Goal: Transaction & Acquisition: Purchase product/service

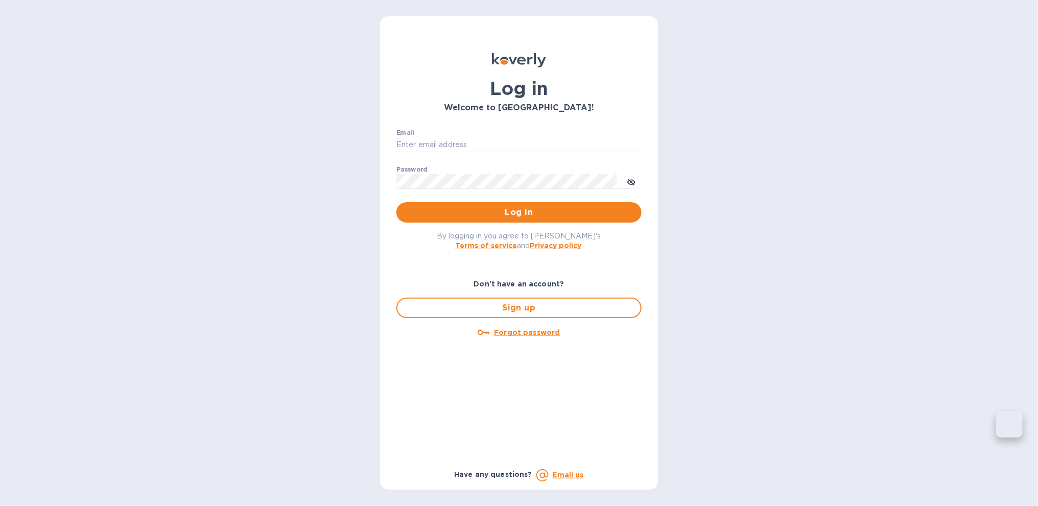
type input "[PERSON_NAME][EMAIL_ADDRESS][DOMAIN_NAME]"
click at [522, 213] on span "Log in" at bounding box center [518, 212] width 229 height 12
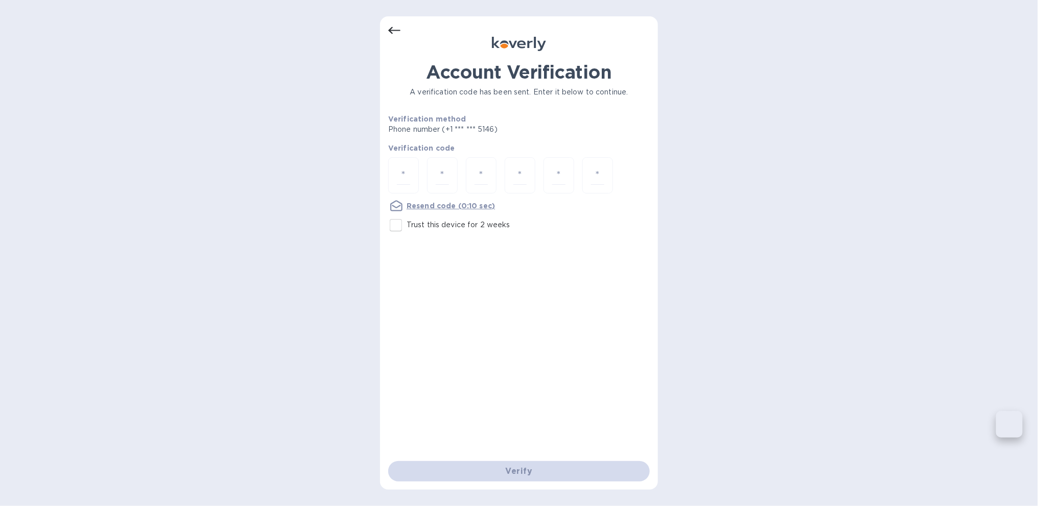
click at [385, 177] on div "Account Verification A verification code has been sent. Enter it below to conti…" at bounding box center [519, 252] width 278 height 473
click at [402, 170] on input "number" at bounding box center [403, 175] width 13 height 19
type input "7"
type input "9"
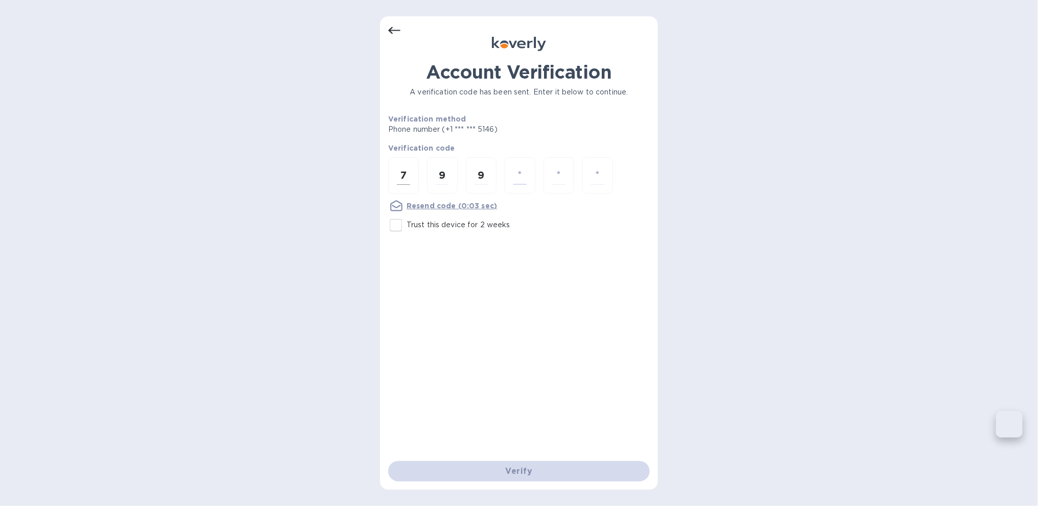
type input "1"
type input "3"
type input "1"
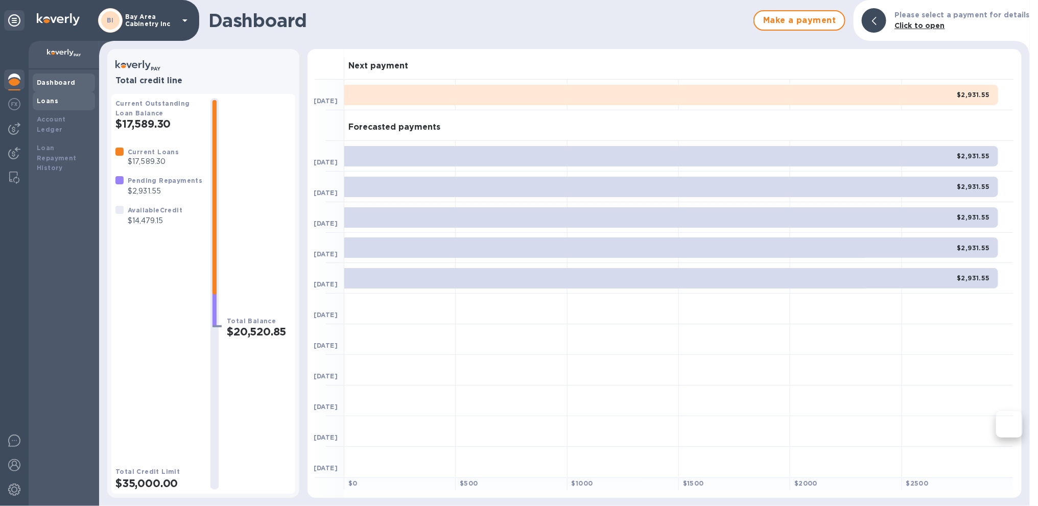
click at [41, 97] on div "Loans" at bounding box center [64, 101] width 54 height 10
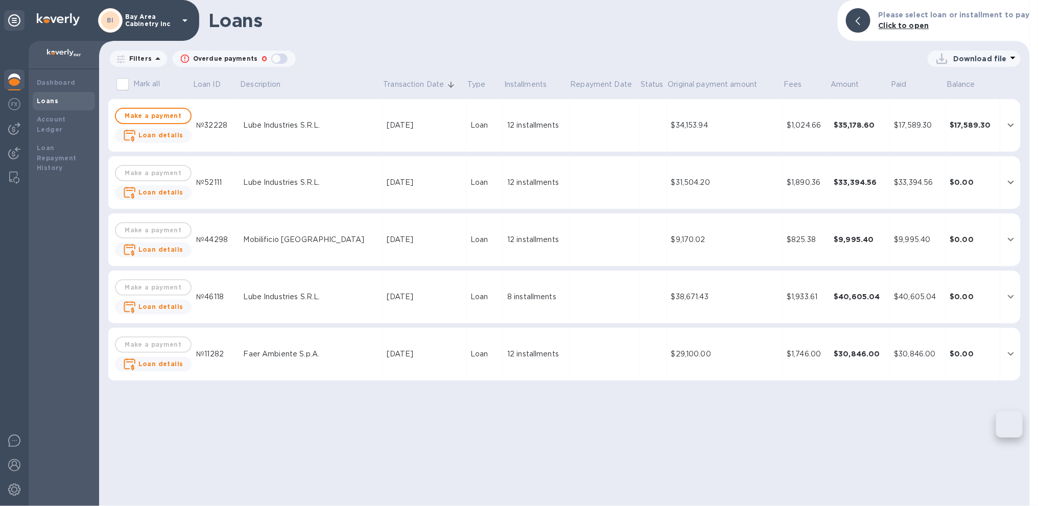
click at [573, 126] on td at bounding box center [604, 125] width 70 height 53
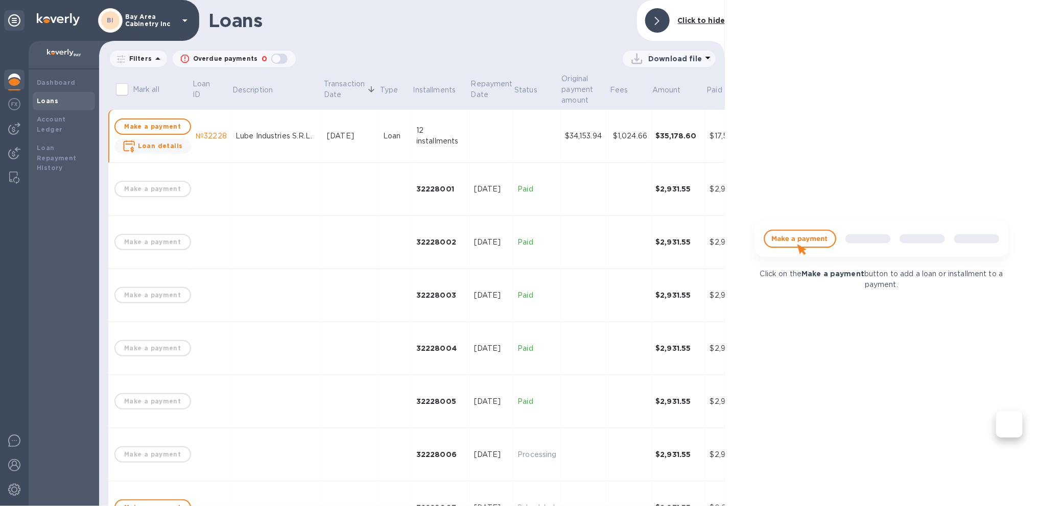
click at [654, 23] on div at bounding box center [657, 20] width 25 height 25
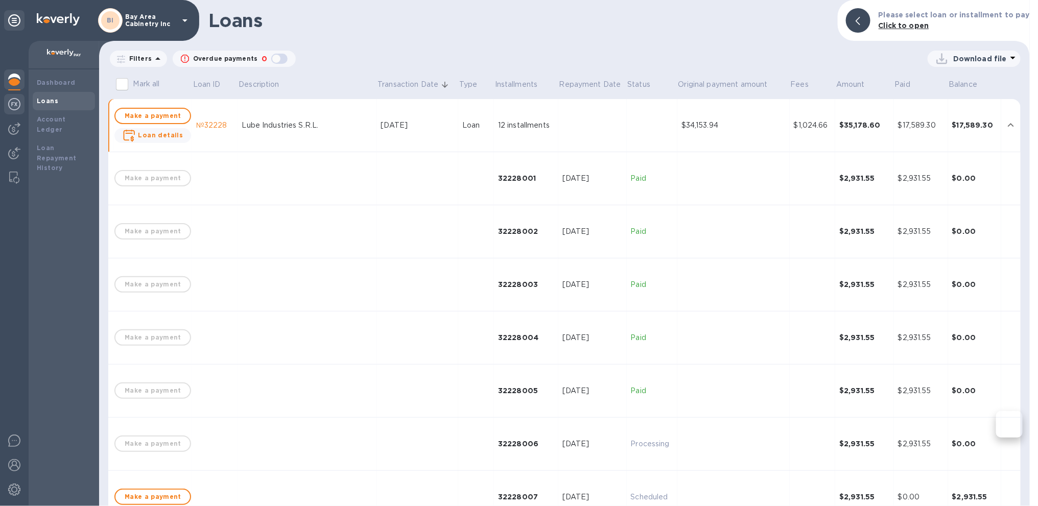
click at [9, 104] on img at bounding box center [14, 104] width 12 height 12
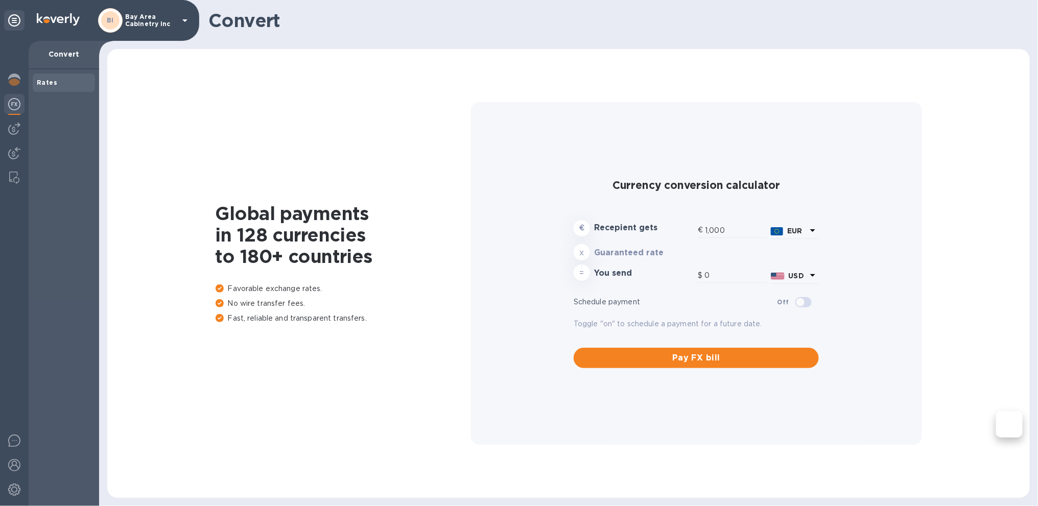
type input "1,166.69"
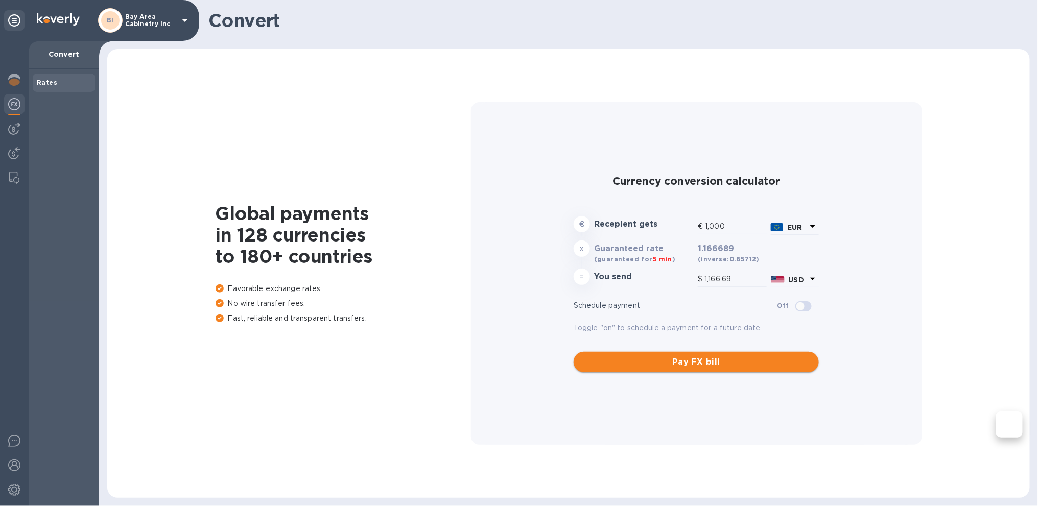
click at [700, 368] on button "Pay FX bill" at bounding box center [695, 362] width 245 height 20
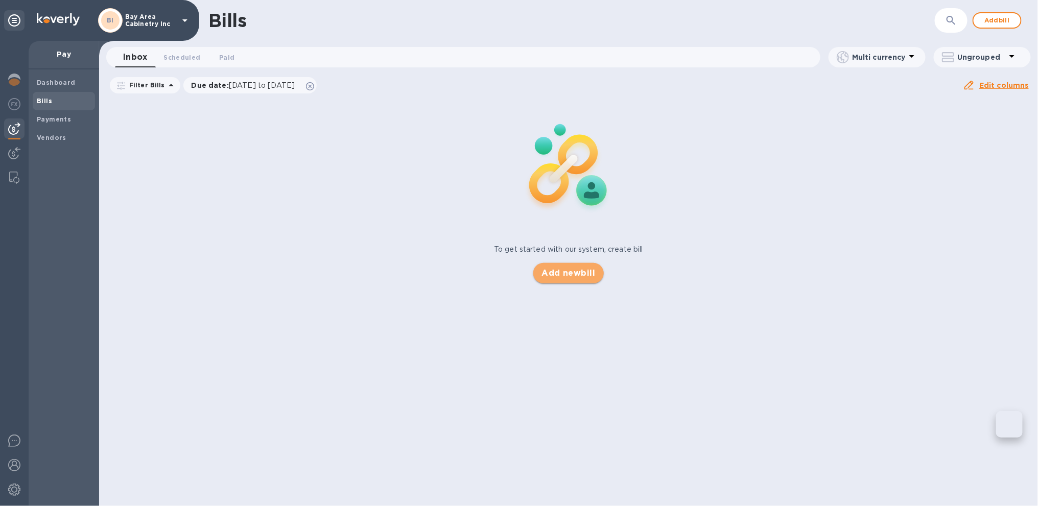
click at [574, 276] on span "Add new bill" at bounding box center [568, 273] width 54 height 12
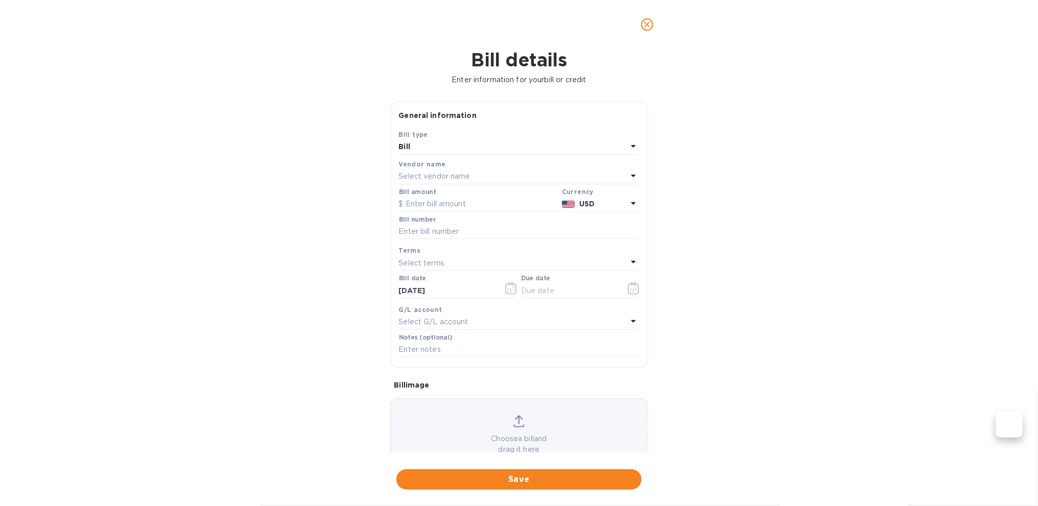
click at [467, 171] on p "Select vendor name" at bounding box center [434, 176] width 71 height 11
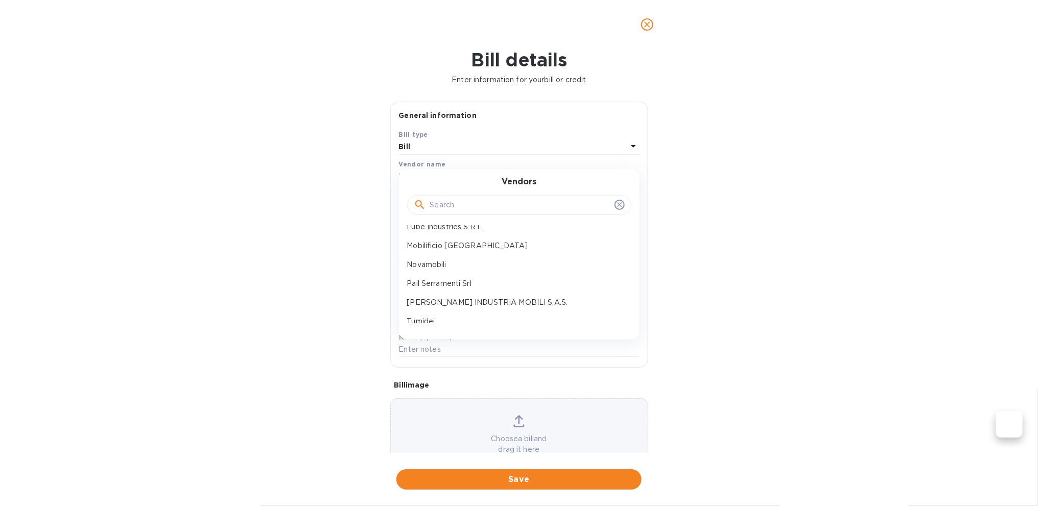
scroll to position [110, 0]
click at [449, 319] on div "Tumidei" at bounding box center [515, 313] width 224 height 19
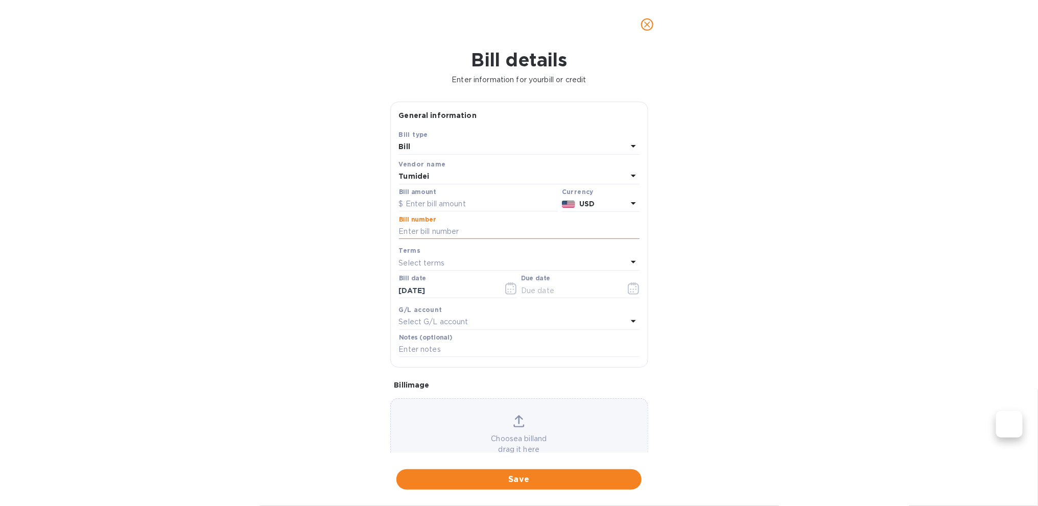
paste input "Order #108932"
type input "Order #108932"
click at [420, 201] on input "text" at bounding box center [478, 204] width 159 height 15
type input "4,025"
click at [611, 197] on div "USD" at bounding box center [603, 204] width 52 height 15
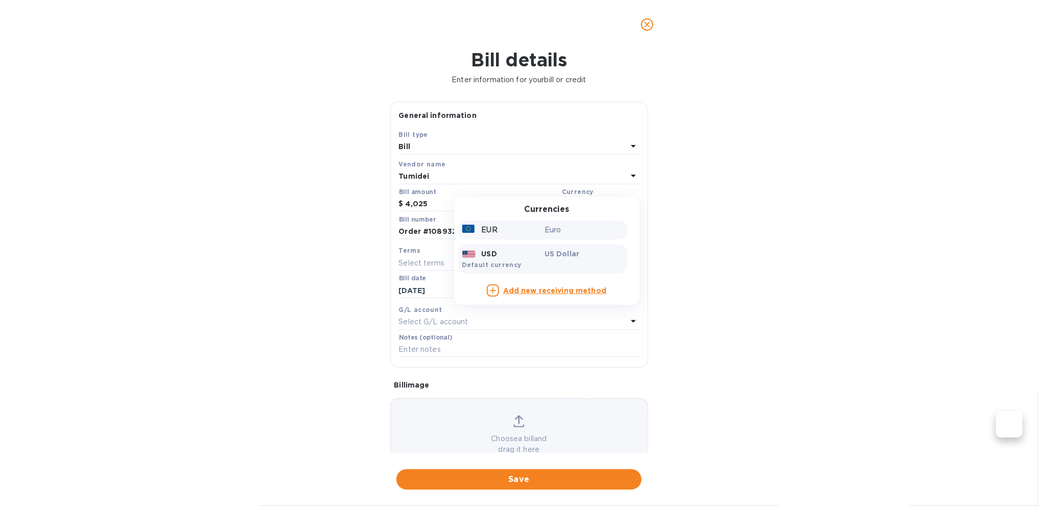
click at [549, 232] on p "Euro" at bounding box center [583, 230] width 79 height 11
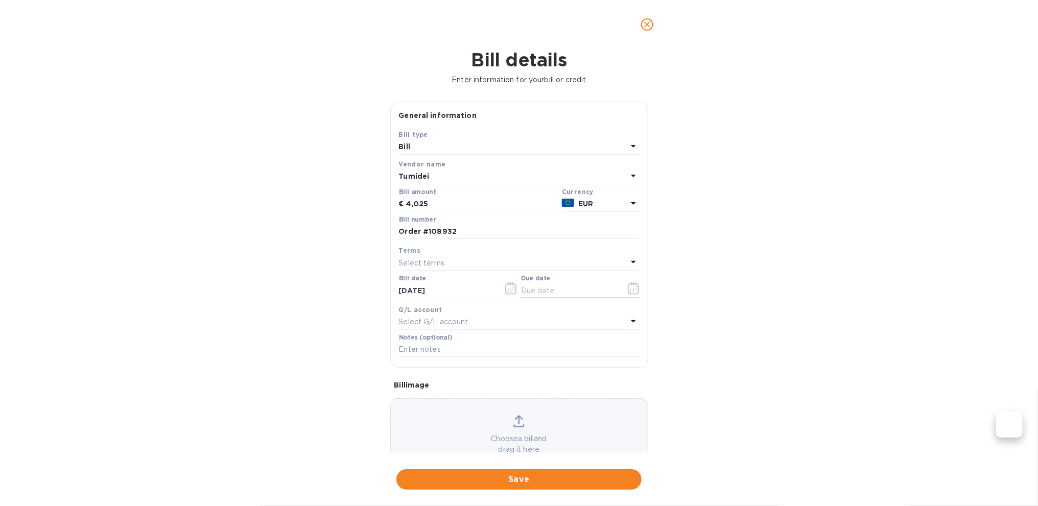
click at [633, 287] on icon "button" at bounding box center [634, 288] width 12 height 12
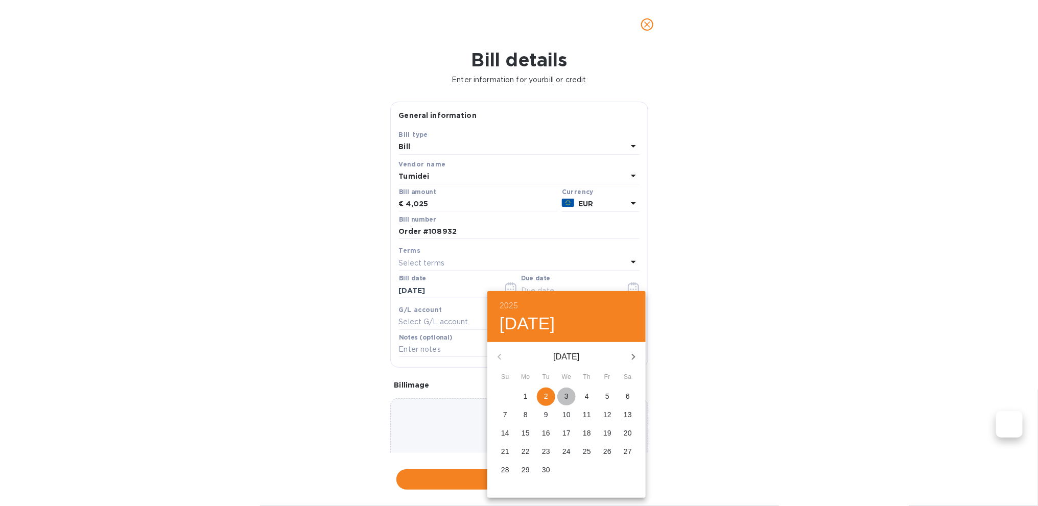
click at [568, 396] on span "3" at bounding box center [566, 396] width 18 height 10
type input "[DATE]"
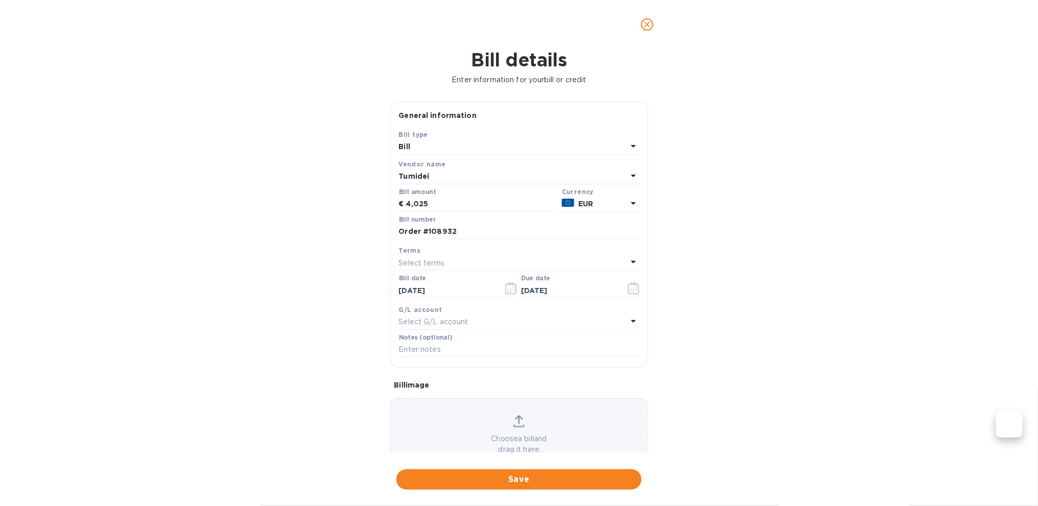
click at [778, 358] on div "Bill details Enter information for your bill or credit General information Save…" at bounding box center [519, 277] width 1038 height 457
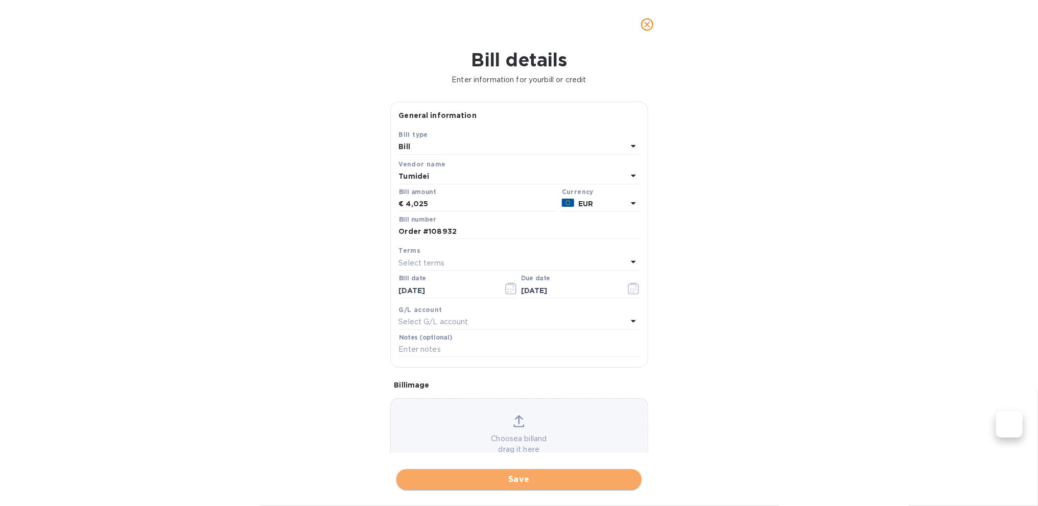
click at [539, 482] on span "Save" at bounding box center [518, 479] width 229 height 12
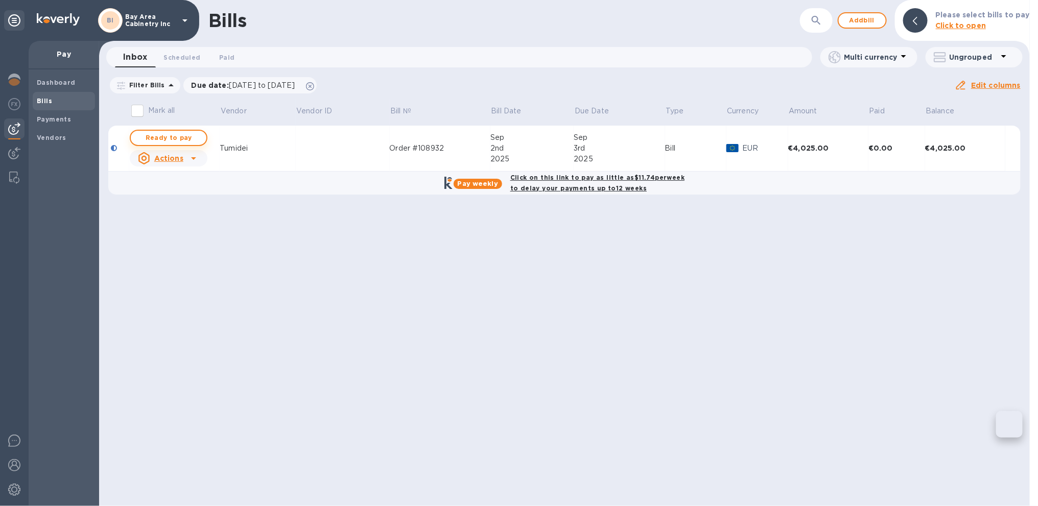
click at [179, 137] on div "Bills ​ Add bill Please select bills to pay Click to open Inbox 0 Scheduled 0 P…" at bounding box center [564, 253] width 930 height 506
click at [173, 140] on span "Ready to pay" at bounding box center [168, 138] width 59 height 12
checkbox input "true"
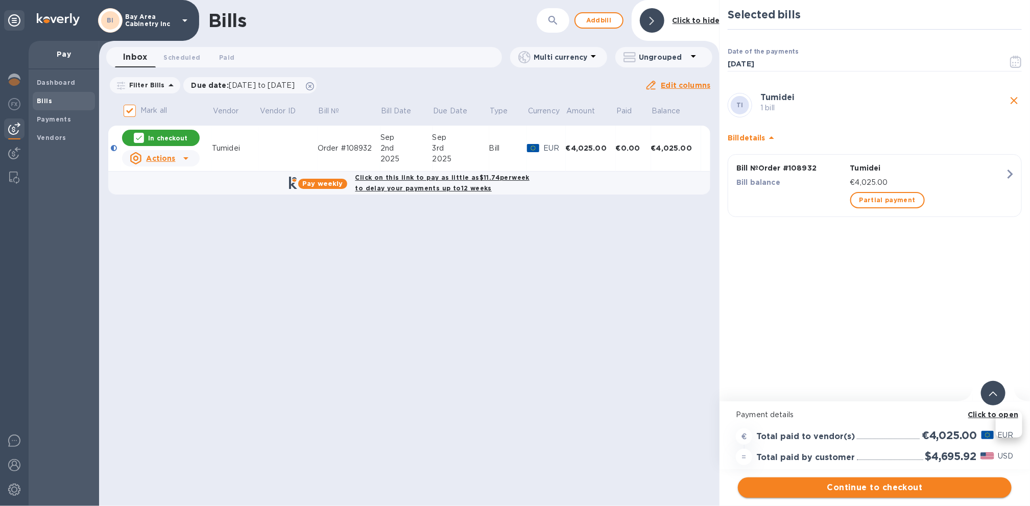
click at [870, 489] on span "Continue to checkout" at bounding box center [874, 488] width 257 height 12
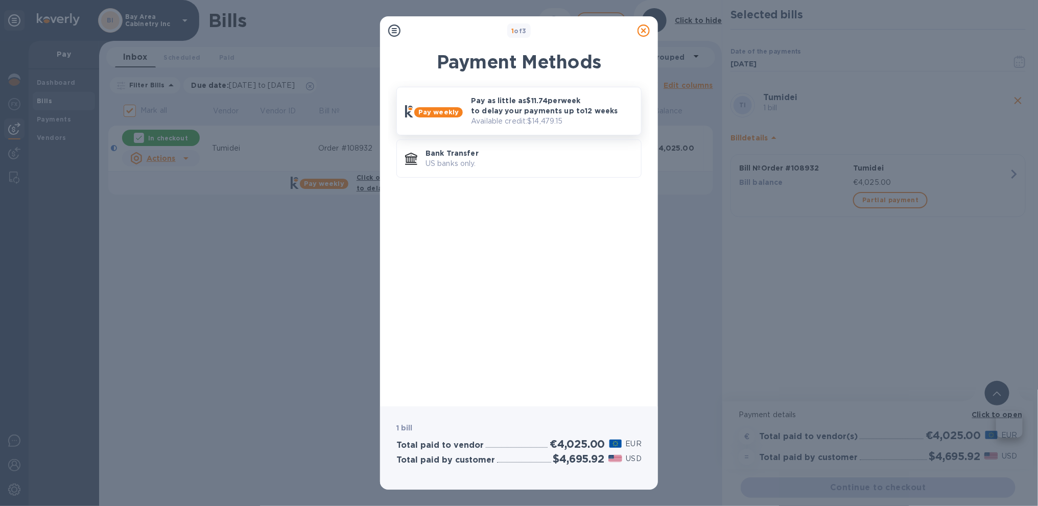
click at [536, 105] on p "Pay as little as $11.74 per week to delay your payments up to 12 weeks" at bounding box center [552, 105] width 162 height 20
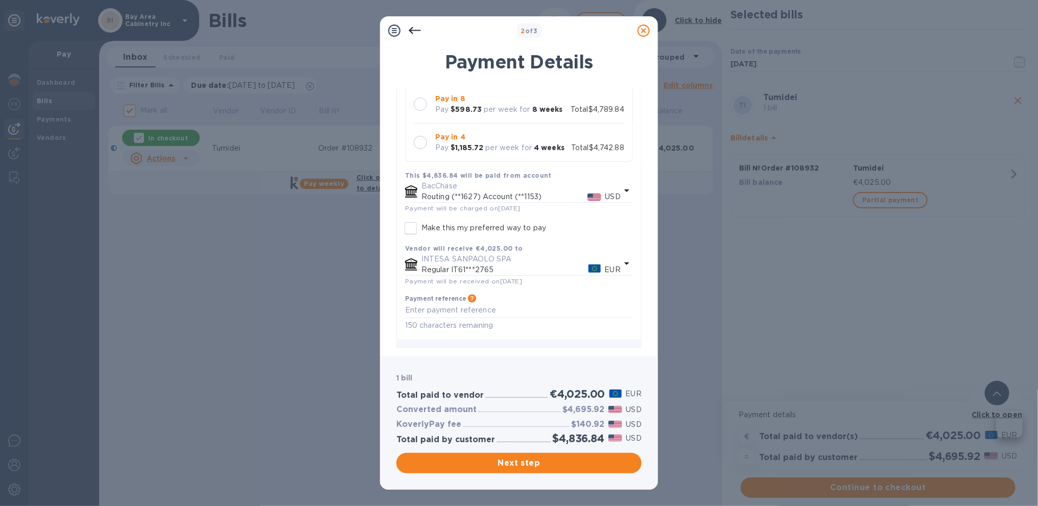
scroll to position [153, 0]
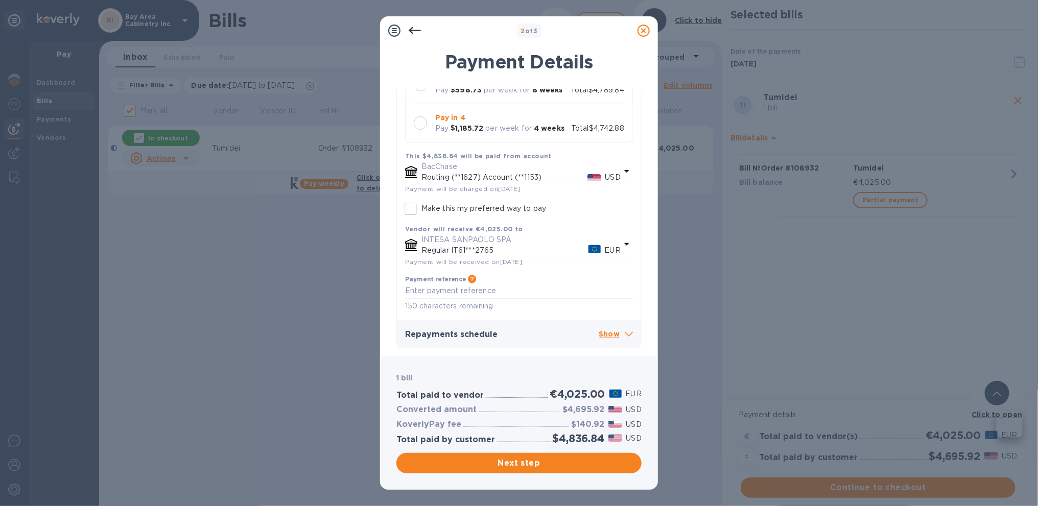
click at [476, 169] on p "BacChase" at bounding box center [520, 166] width 199 height 11
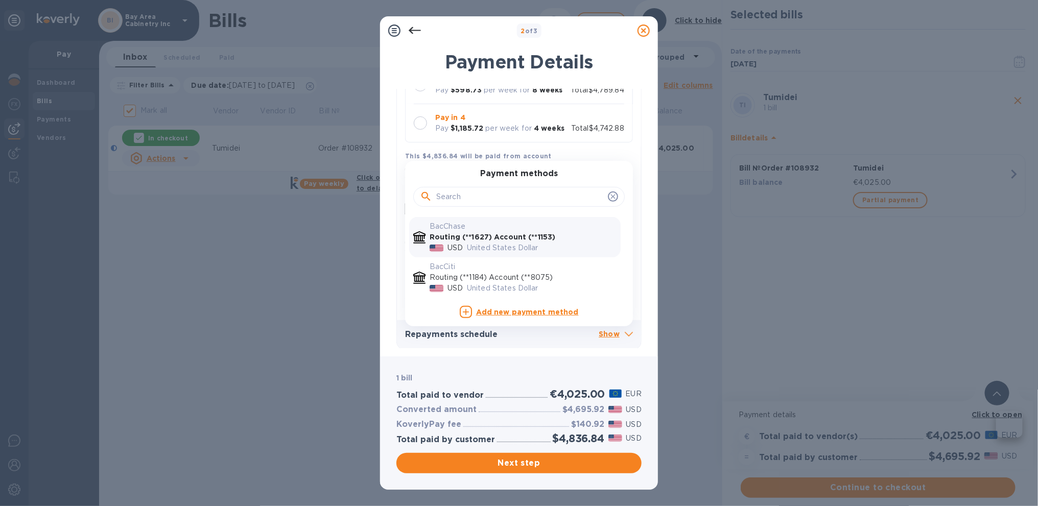
click at [538, 238] on b "Routing (**1627) Account (**1153)" at bounding box center [492, 237] width 126 height 8
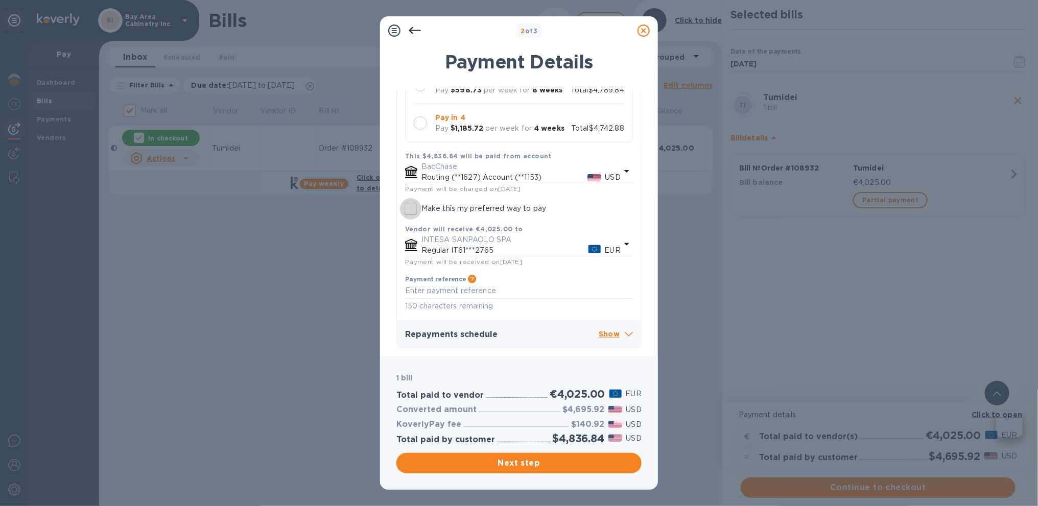
click at [417, 207] on input "Make this my preferred way to pay" at bounding box center [410, 208] width 21 height 21
checkbox input "false"
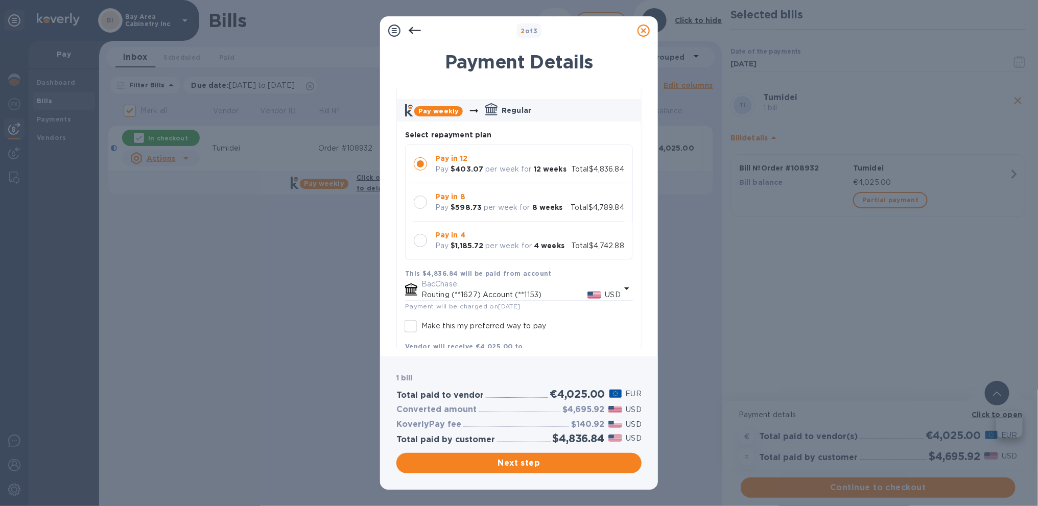
scroll to position [0, 0]
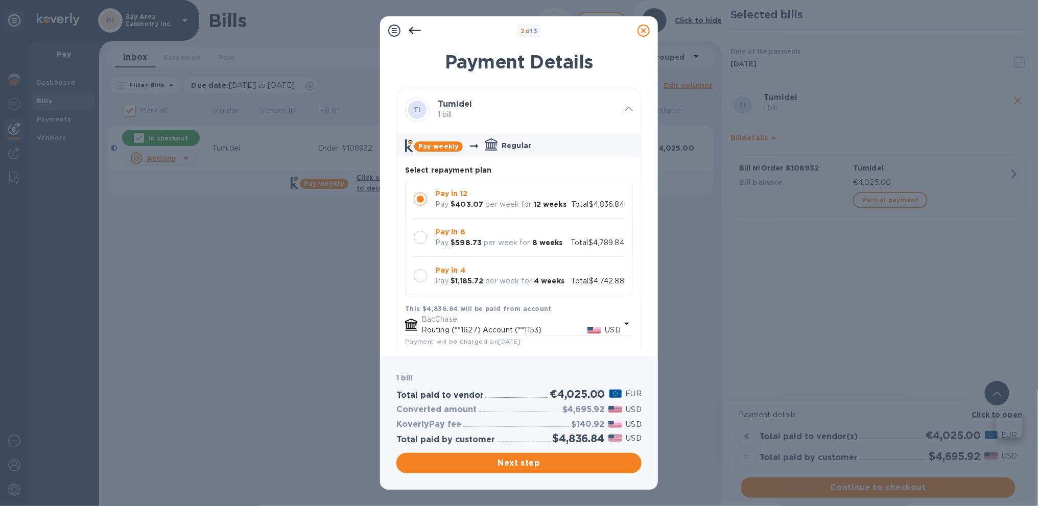
click at [624, 115] on div at bounding box center [628, 110] width 16 height 18
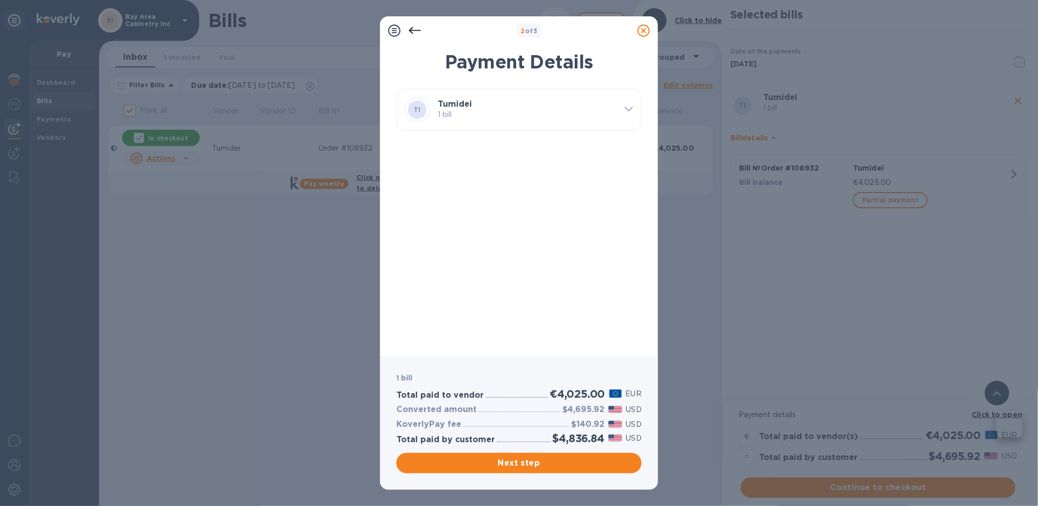
click at [409, 30] on icon at bounding box center [415, 30] width 12 height 7
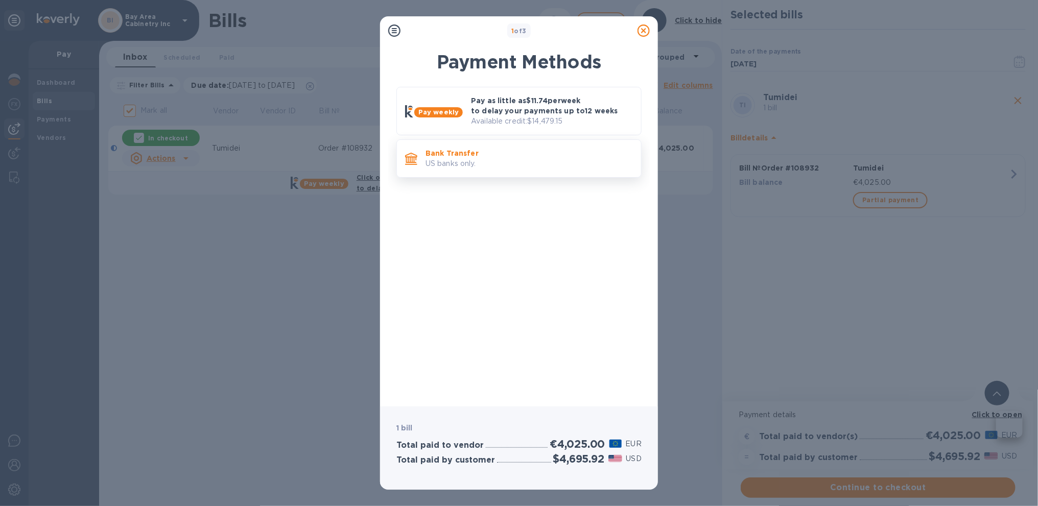
click at [484, 163] on p "US banks only." at bounding box center [528, 163] width 207 height 11
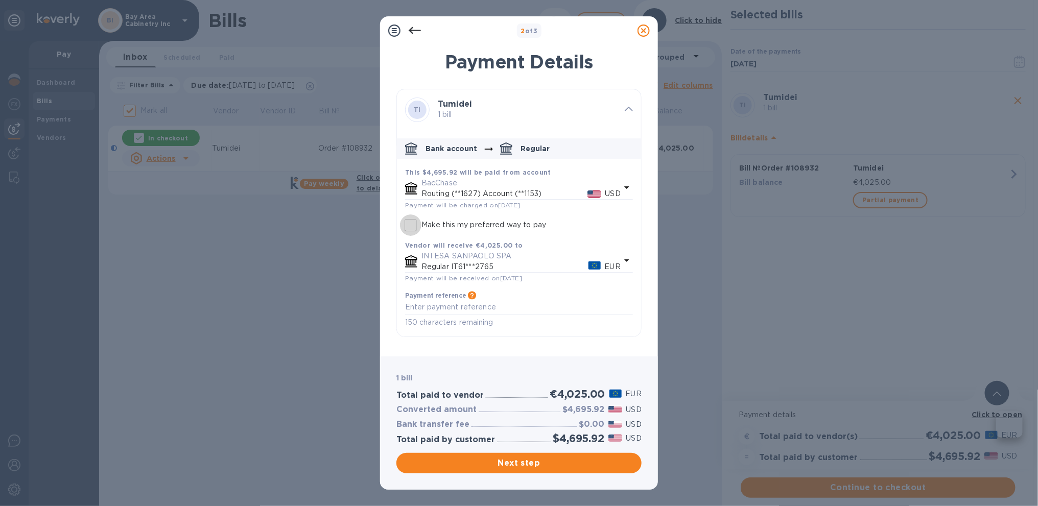
click at [412, 230] on input "Make this my preferred way to pay" at bounding box center [410, 224] width 21 height 21
checkbox input "true"
click at [520, 464] on span "Next step" at bounding box center [518, 463] width 229 height 12
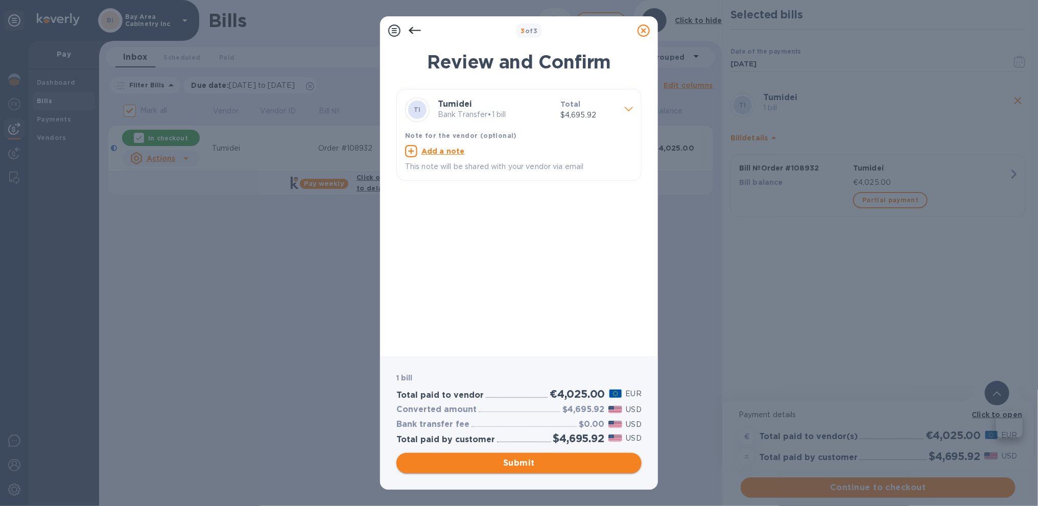
click at [518, 460] on span "Submit" at bounding box center [518, 463] width 229 height 12
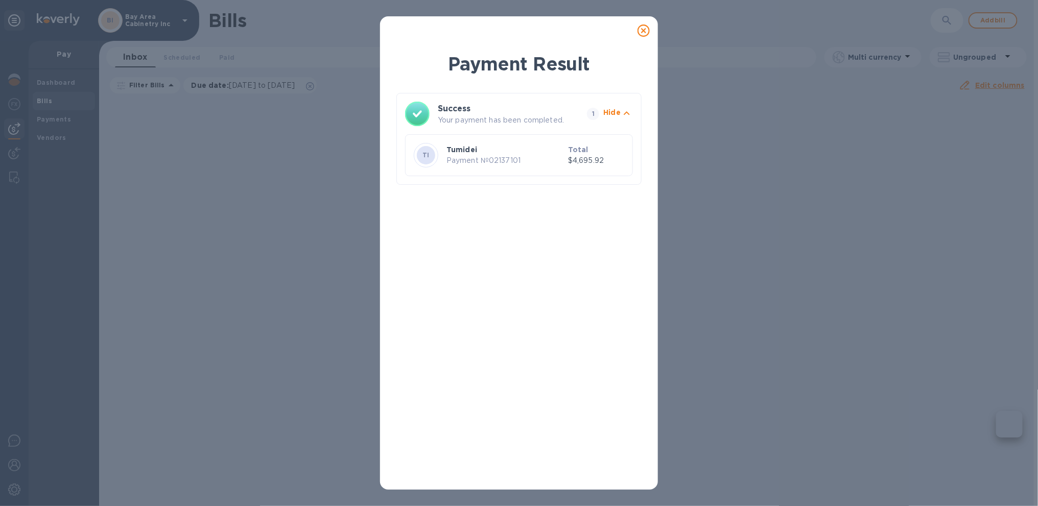
click at [645, 32] on icon at bounding box center [643, 31] width 12 height 12
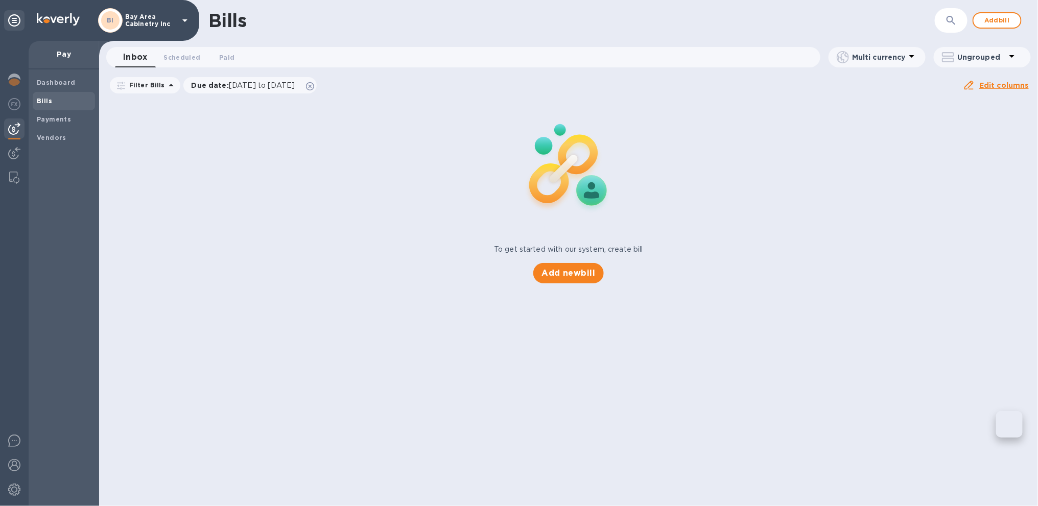
click at [184, 22] on icon at bounding box center [185, 20] width 12 height 12
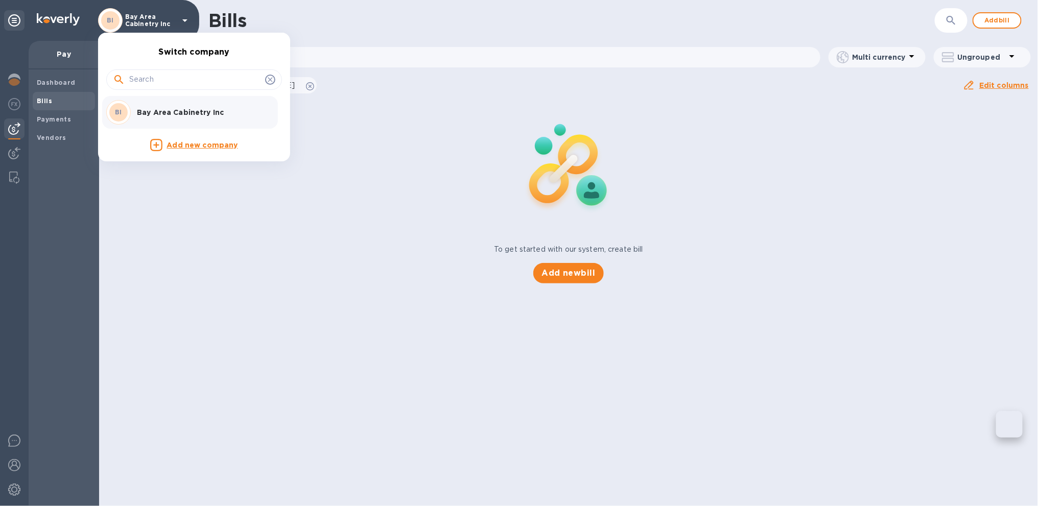
click at [184, 22] on div at bounding box center [519, 253] width 1038 height 506
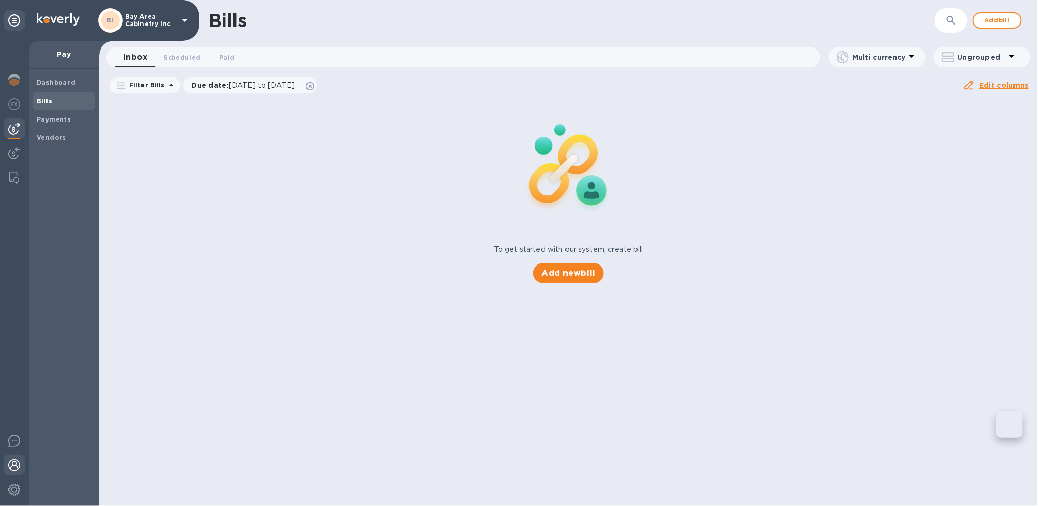
drag, startPoint x: 38, startPoint y: 462, endPoint x: 16, endPoint y: 457, distance: 22.0
drag, startPoint x: 16, startPoint y: 457, endPoint x: 14, endPoint y: 466, distance: 9.5
click at [14, 466] on img at bounding box center [14, 465] width 12 height 12
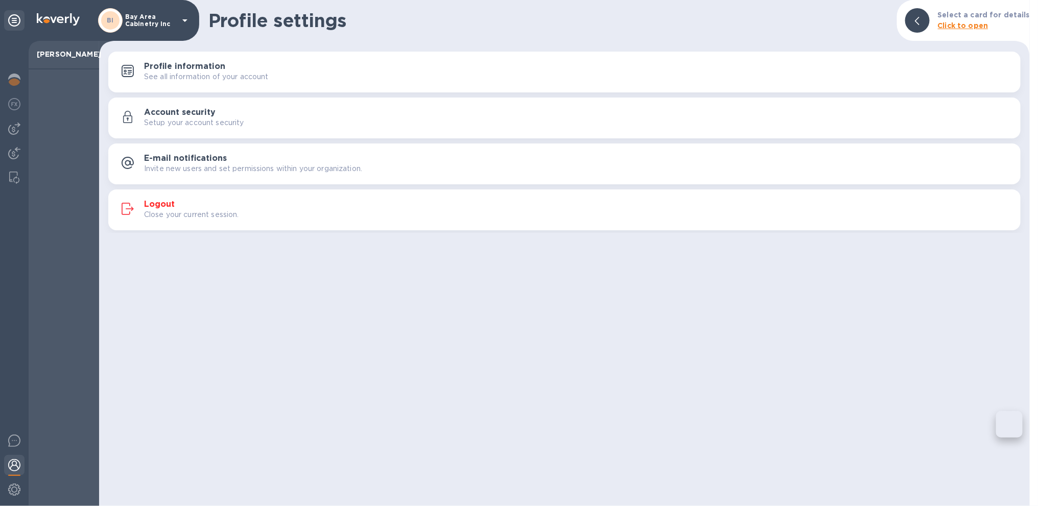
click at [157, 206] on h3 "Logout" at bounding box center [159, 205] width 31 height 10
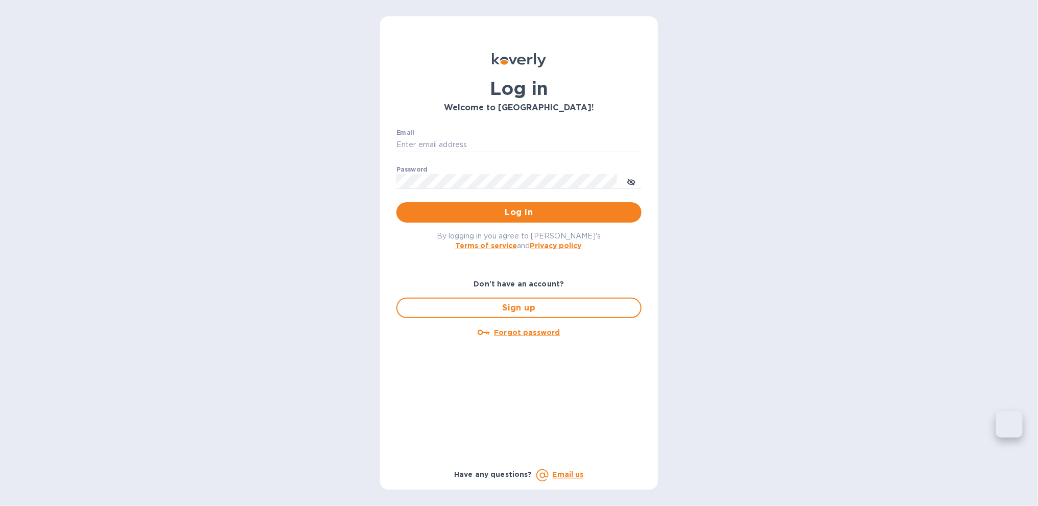
type input "[PERSON_NAME][EMAIL_ADDRESS][DOMAIN_NAME]"
